Goal: Information Seeking & Learning: Learn about a topic

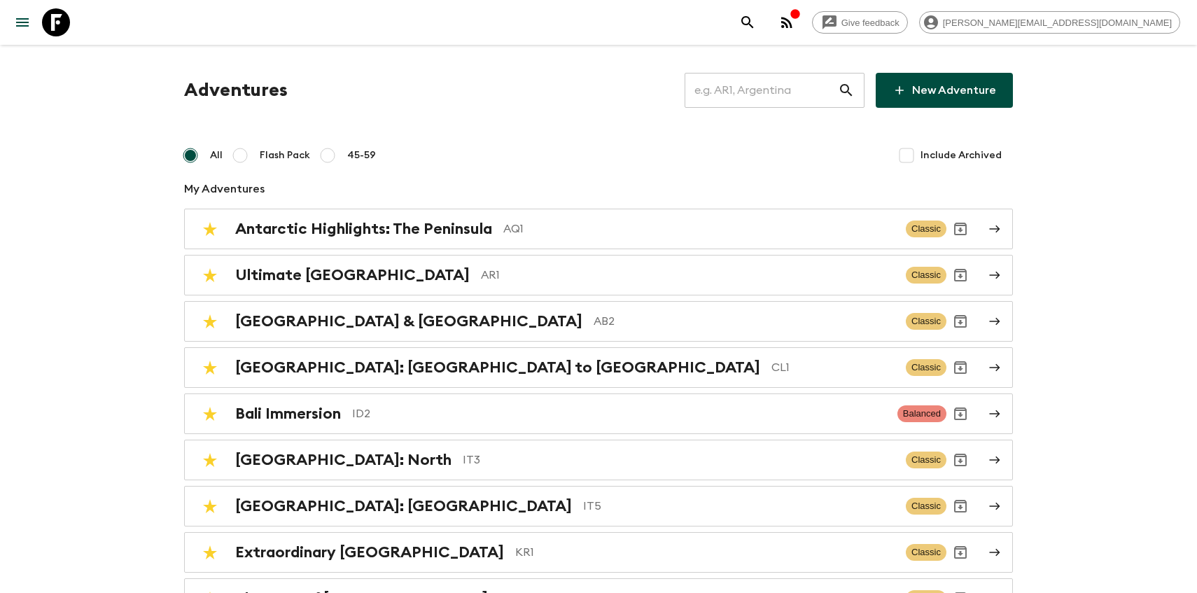
click at [774, 88] on input "text" at bounding box center [761, 90] width 153 height 39
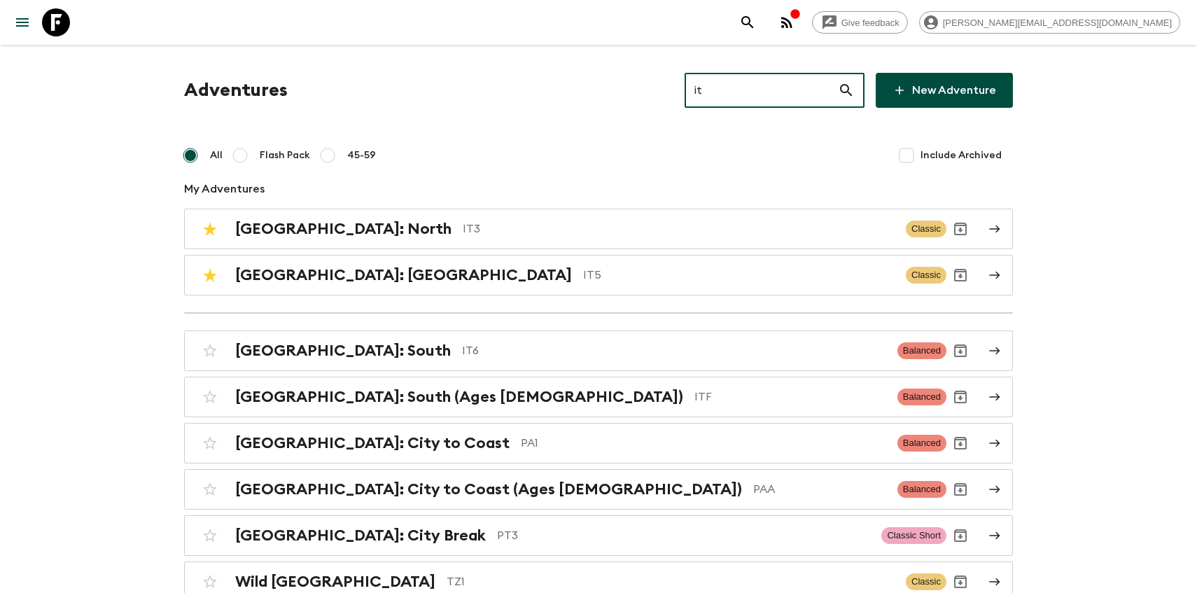
type input "it5"
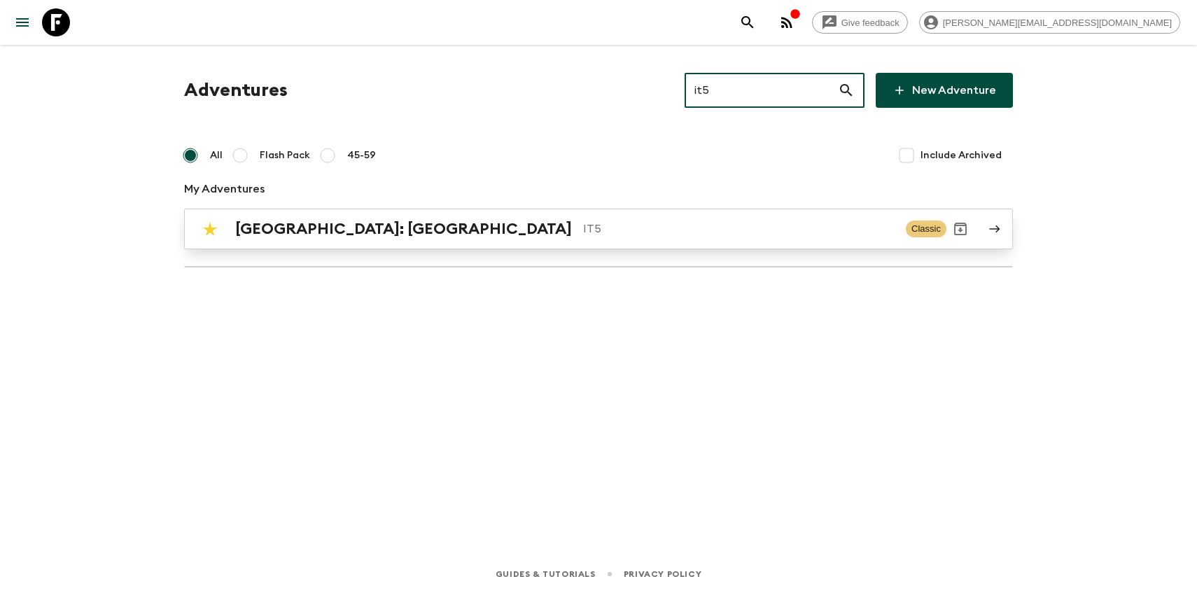
click at [583, 234] on p "IT5" at bounding box center [739, 229] width 312 height 17
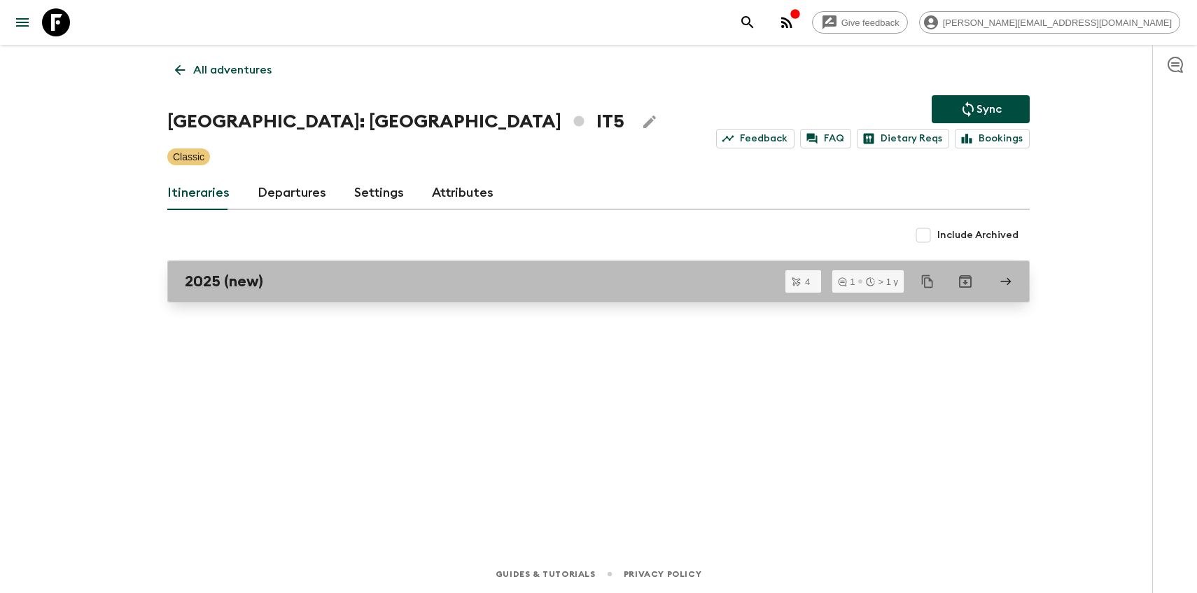
click at [206, 281] on h2 "2025 (new)" at bounding box center [224, 281] width 78 height 18
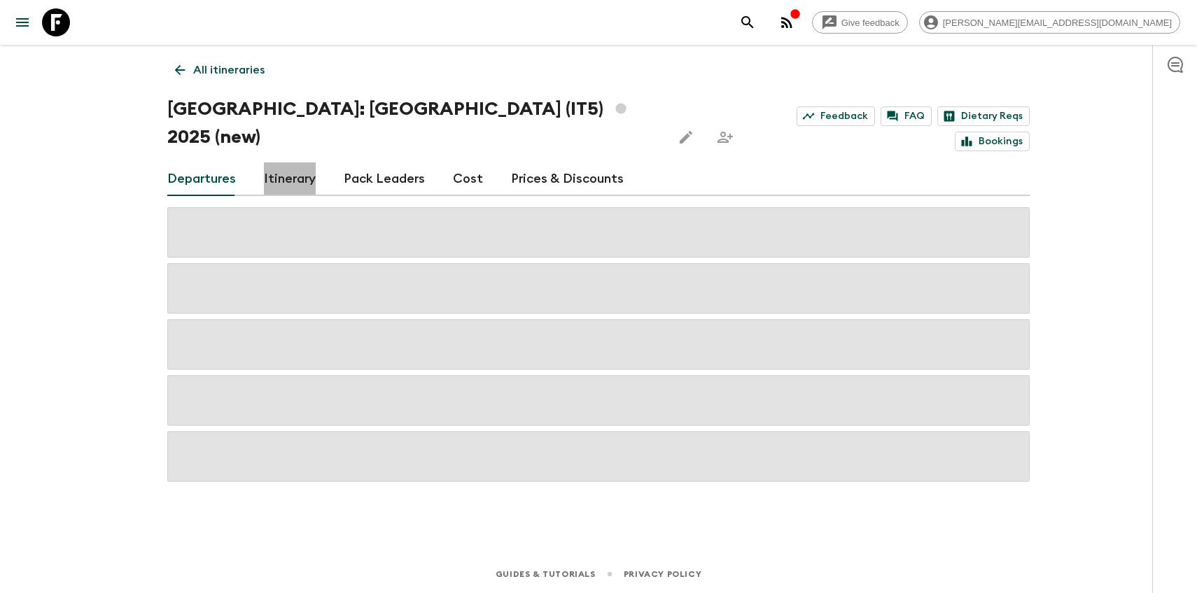
click at [304, 162] on link "Itinerary" at bounding box center [290, 179] width 52 height 34
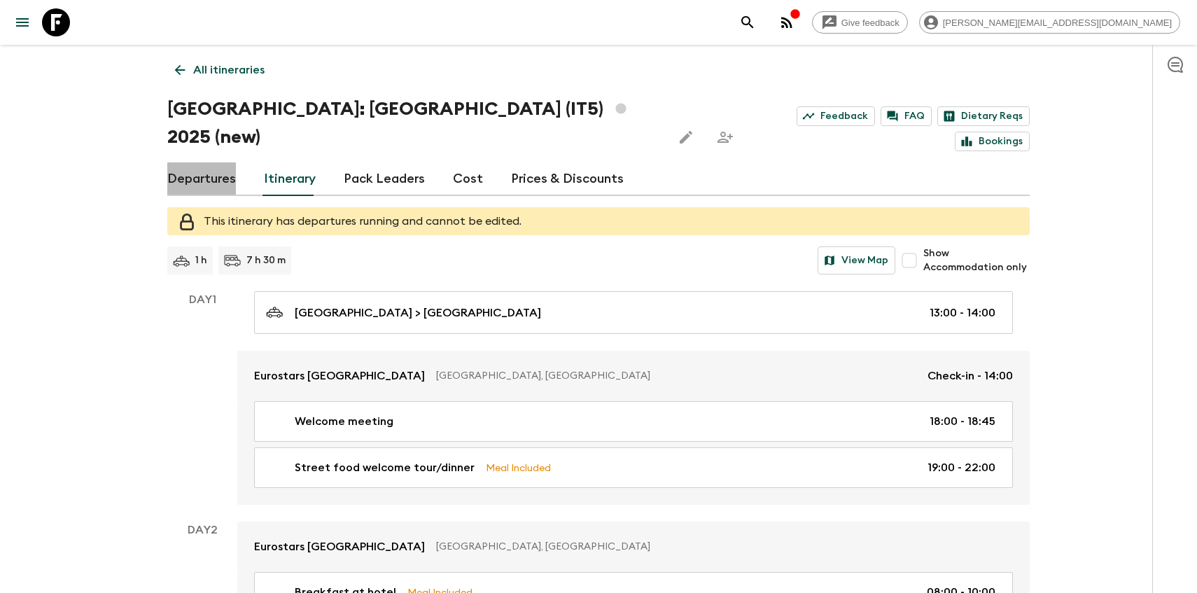
click at [207, 162] on link "Departures" at bounding box center [201, 179] width 69 height 34
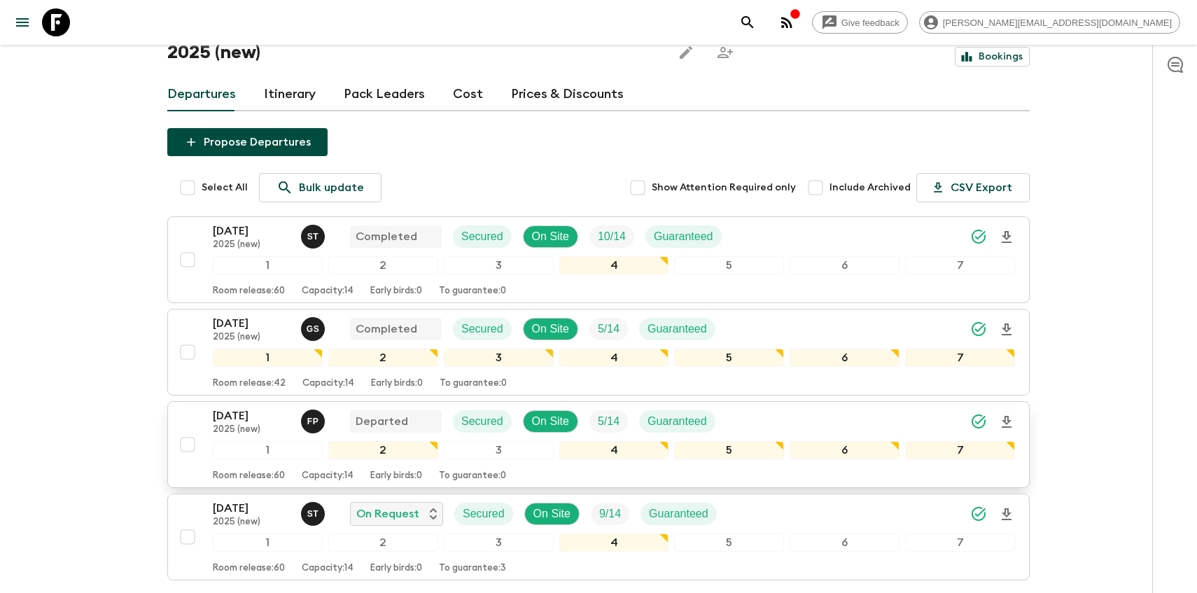
scroll to position [139, 0]
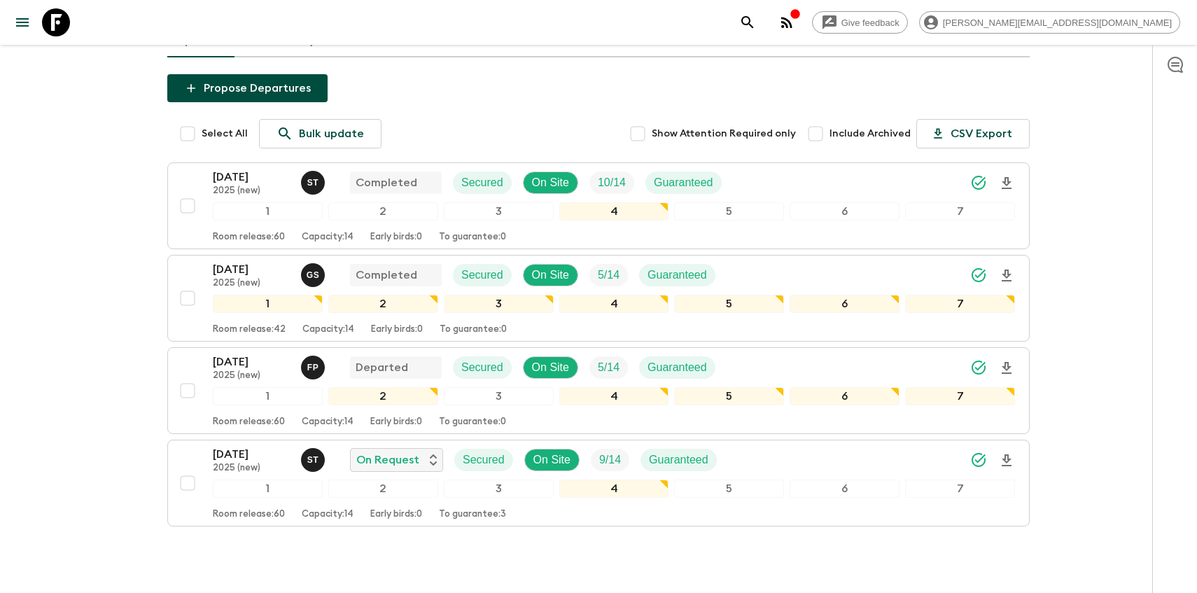
drag, startPoint x: 204, startPoint y: 354, endPoint x: 148, endPoint y: 351, distance: 56.7
click at [148, 351] on div "Give feedback cristina@flashpack.com All itineraries Italy: Sicily (IT5) 2025 (…" at bounding box center [598, 257] width 1197 height 793
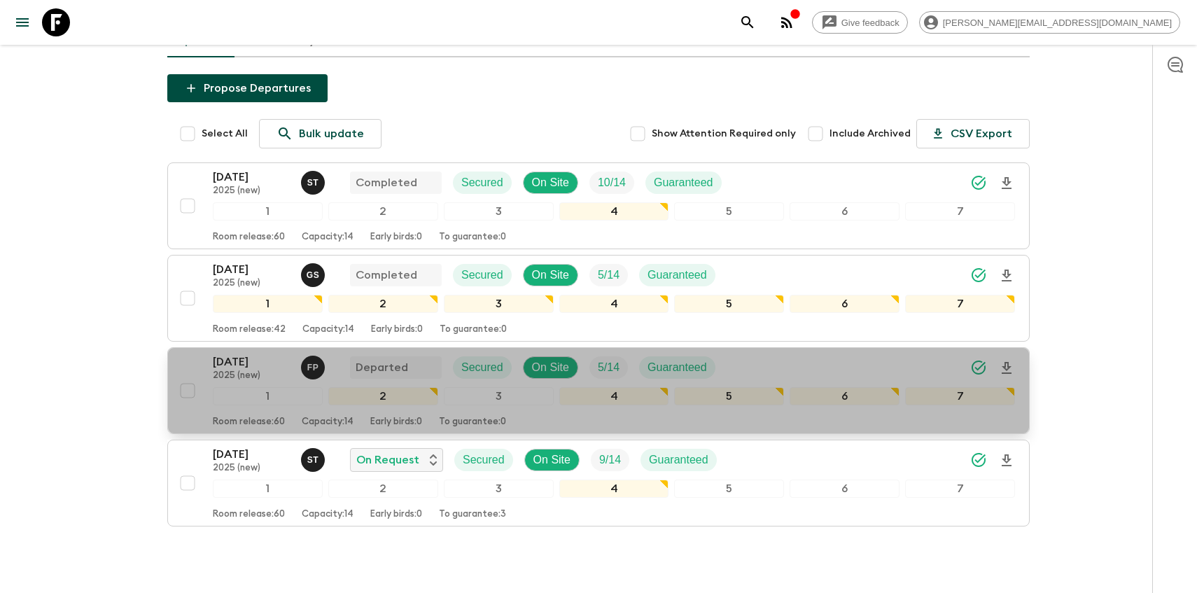
click at [230, 370] on p "2025 (new)" at bounding box center [251, 375] width 77 height 11
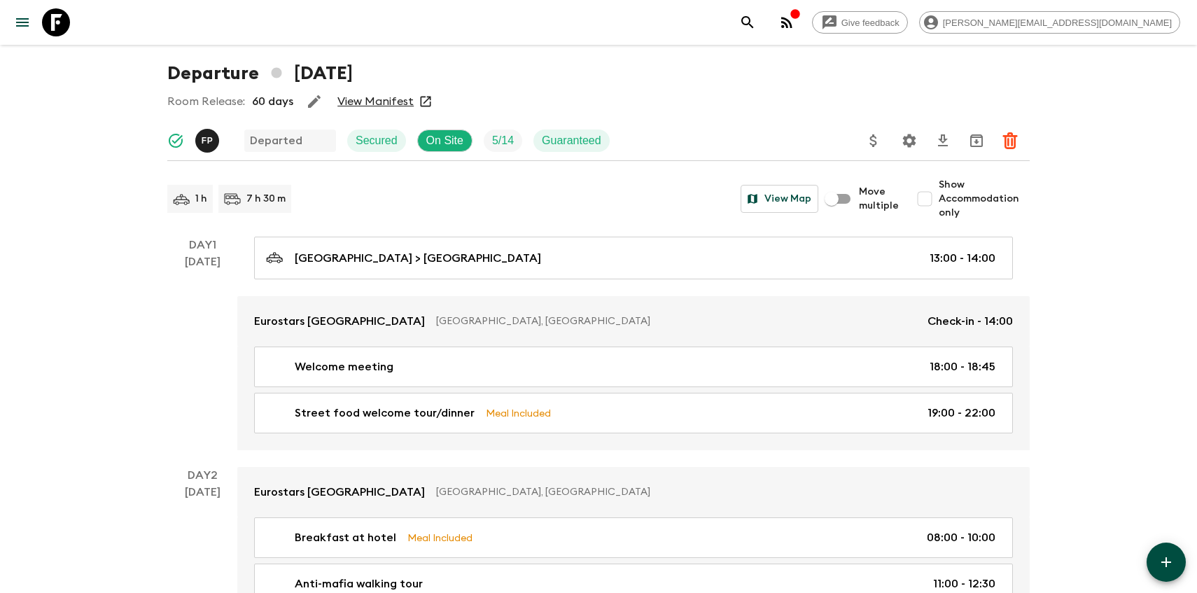
scroll to position [47, 0]
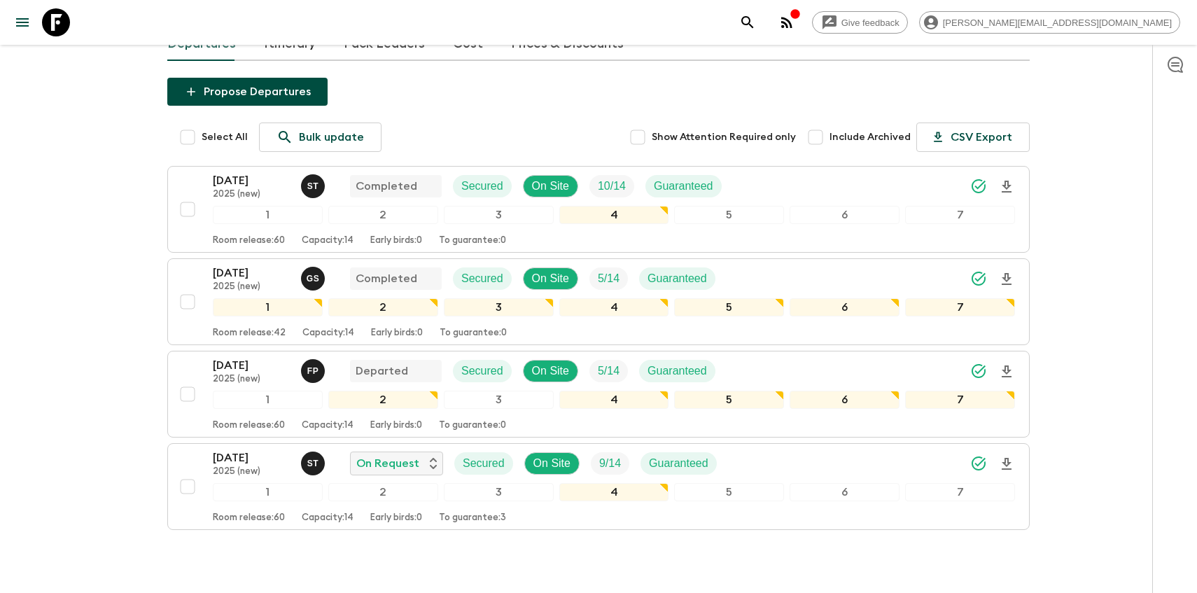
scroll to position [172, 0]
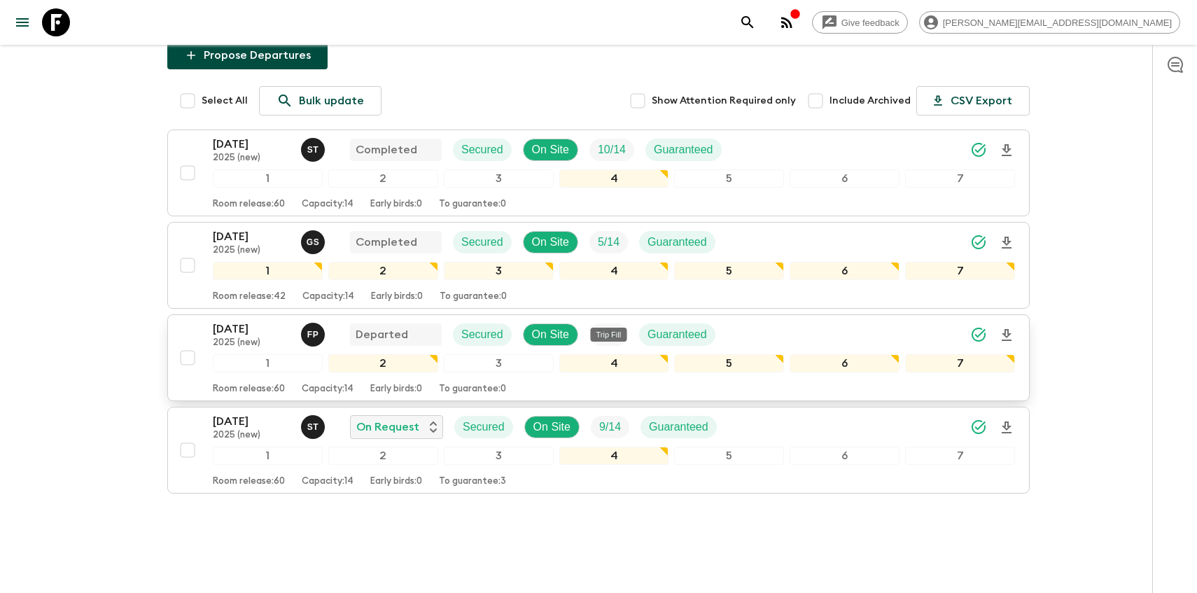
click at [608, 326] on p "5 / 14" at bounding box center [609, 334] width 22 height 17
